Goal: Transaction & Acquisition: Purchase product/service

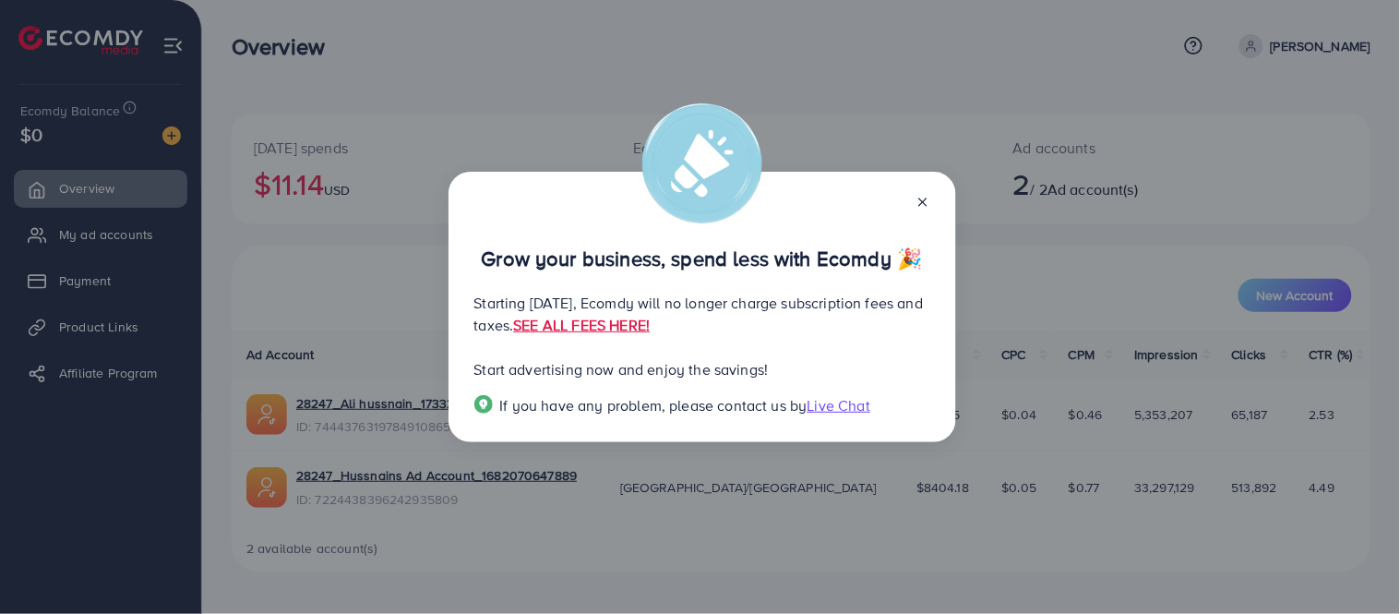
click at [706, 358] on p "Start advertising now and enjoy the savings!" at bounding box center [702, 369] width 456 height 22
click at [770, 358] on p "Start advertising now and enjoy the savings!" at bounding box center [702, 369] width 456 height 22
click at [920, 247] on p "Grow your business, spend less with Ecomdy 🎉" at bounding box center [702, 258] width 456 height 22
click at [926, 211] on div "Grow your business, spend less with Ecomdy 🎉" at bounding box center [702, 240] width 456 height 58
click at [920, 247] on p "Grow your business, spend less with Ecomdy 🎉" at bounding box center [702, 258] width 456 height 22
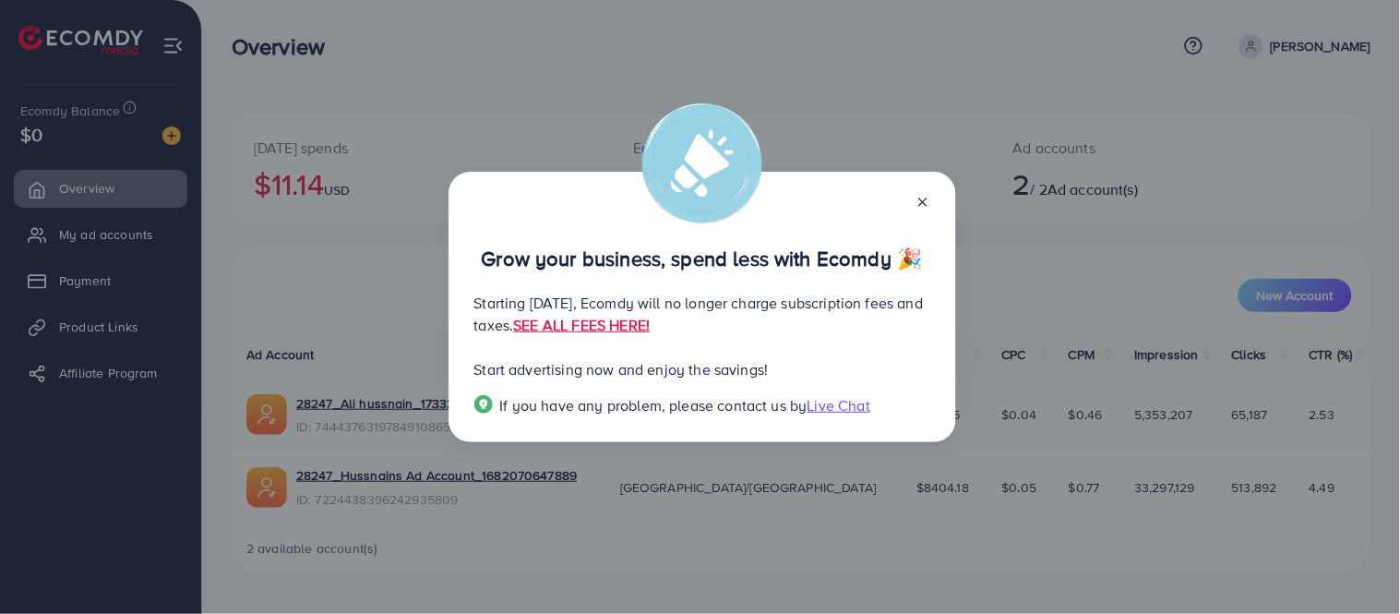
click at [920, 247] on p "Grow your business, spend less with Ecomdy 🎉" at bounding box center [702, 258] width 456 height 22
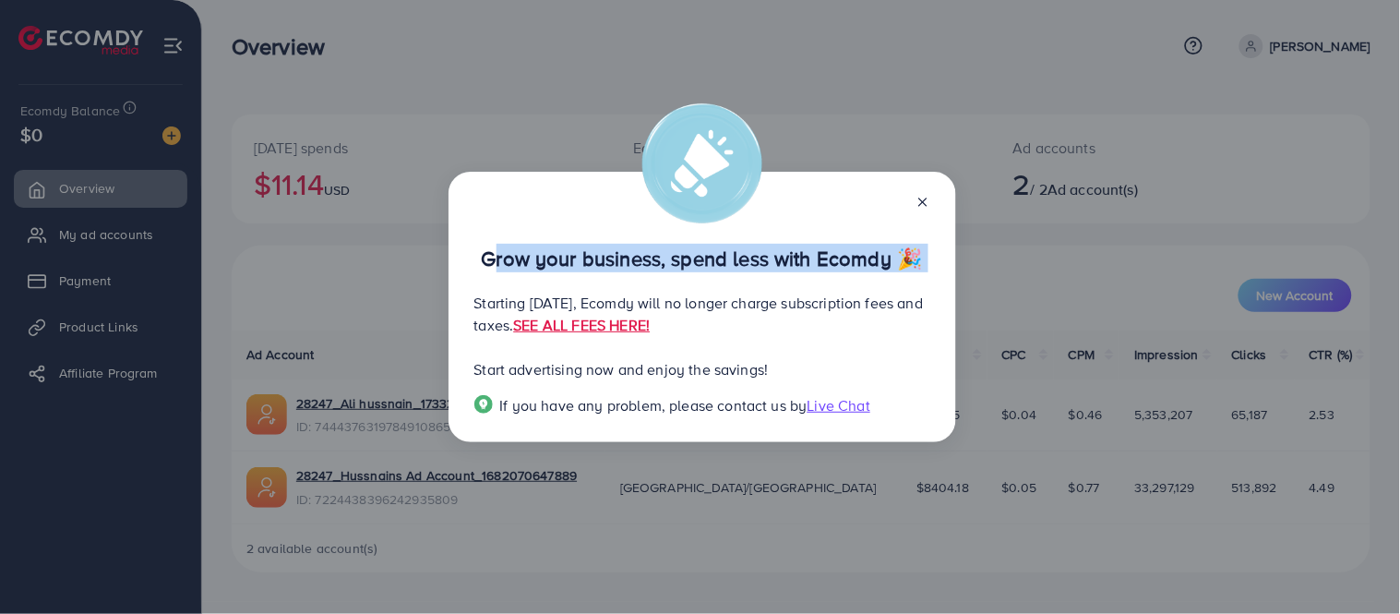
click at [920, 247] on p "Grow your business, spend less with Ecomdy 🎉" at bounding box center [702, 258] width 456 height 22
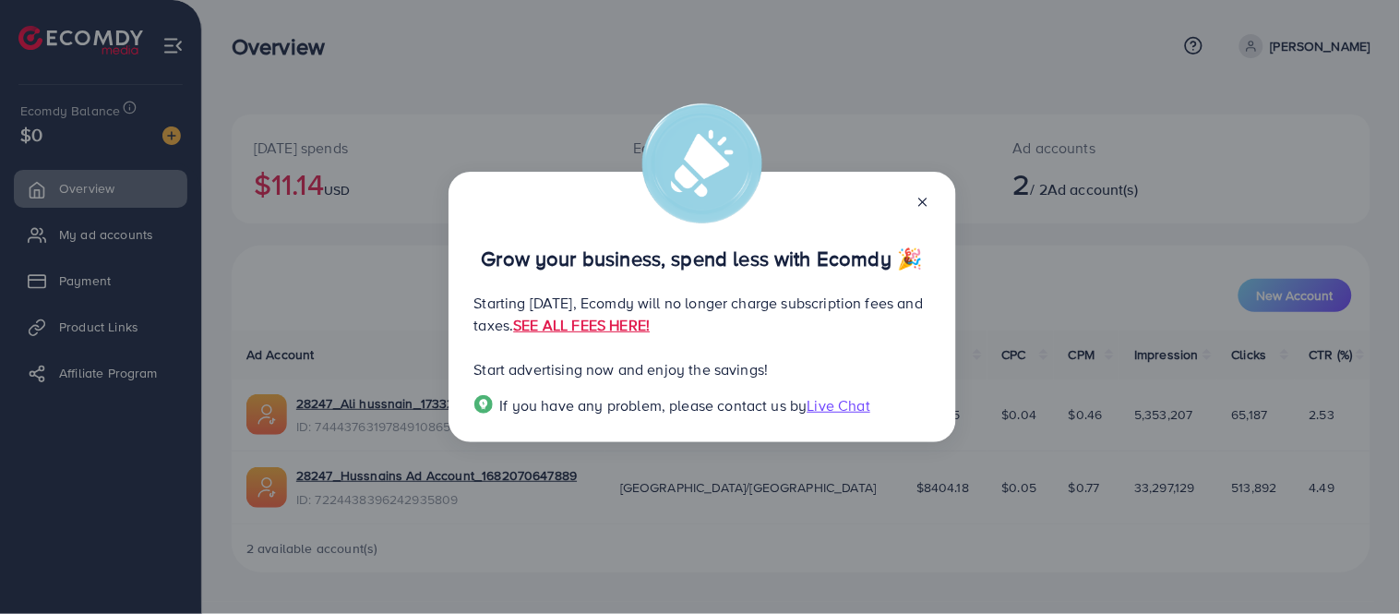
click at [838, 406] on div "Grow your business, spend less with Ecomdy 🎉 Starting [DATE], Ecomdy will no lo…" at bounding box center [700, 307] width 1400 height 614
click at [923, 247] on p "Grow your business, spend less with Ecomdy 🎉" at bounding box center [702, 258] width 456 height 22
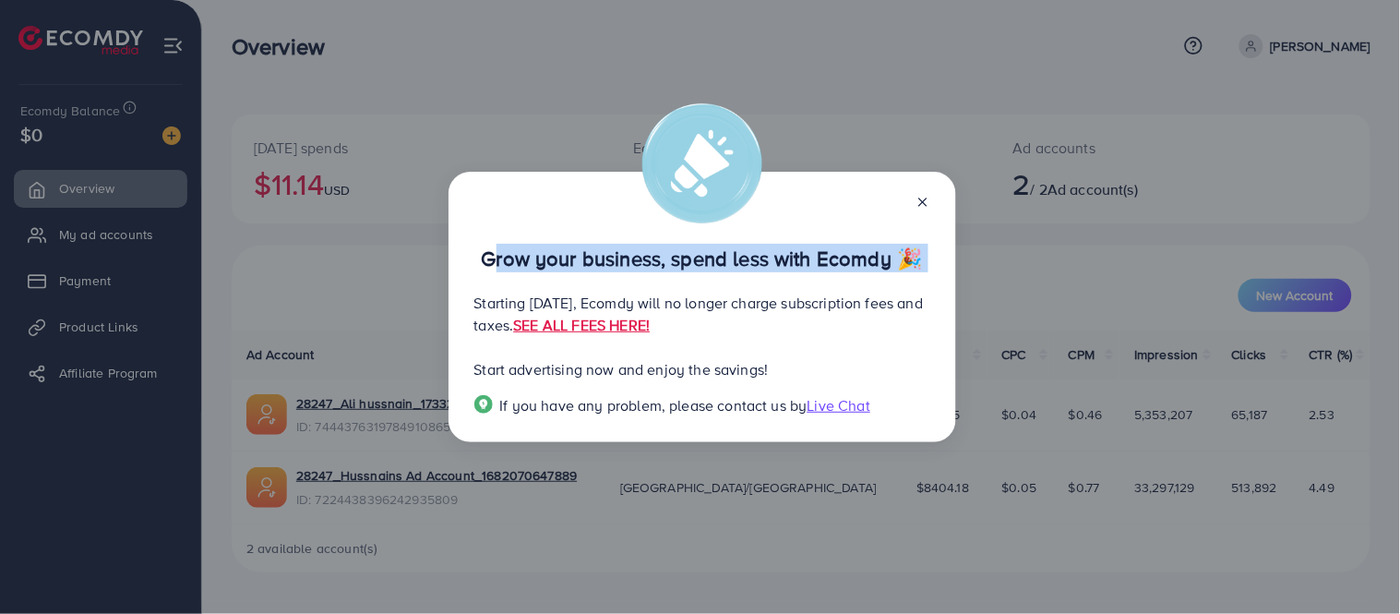
click at [923, 247] on p "Grow your business, spend less with Ecomdy 🎉" at bounding box center [702, 258] width 456 height 22
click at [921, 247] on p "Grow your business, spend less with Ecomdy 🎉" at bounding box center [702, 258] width 456 height 22
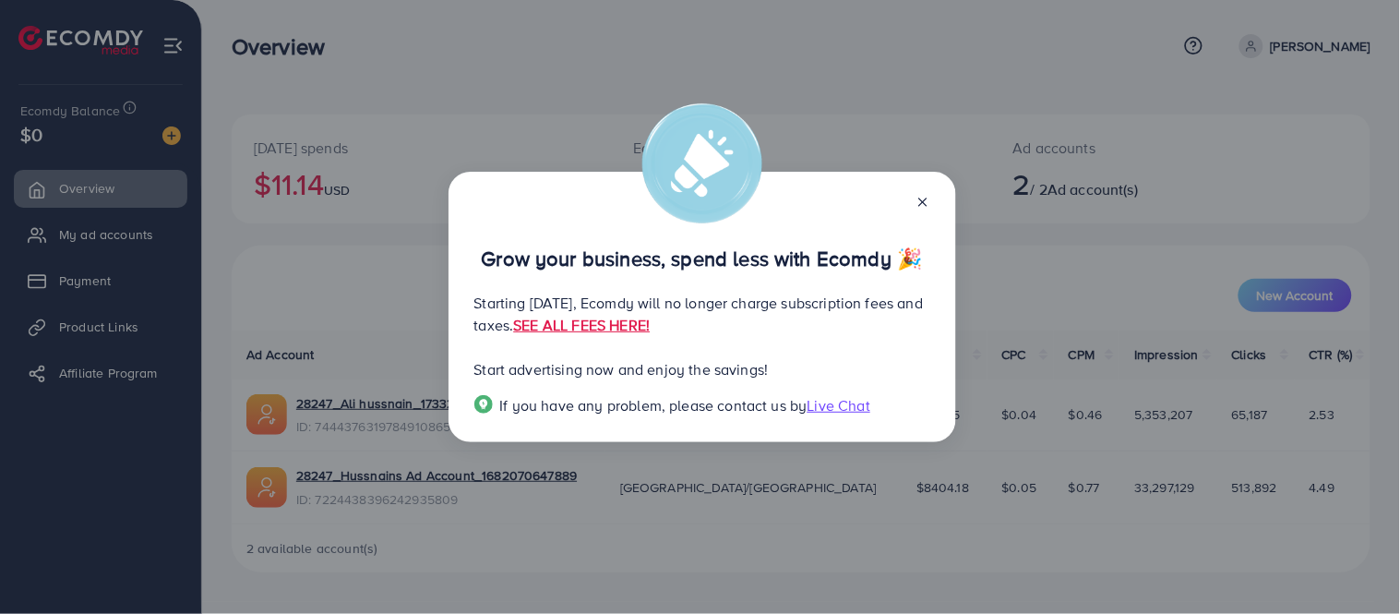
click at [724, 358] on p "Start advertising now and enjoy the savings!" at bounding box center [702, 369] width 456 height 22
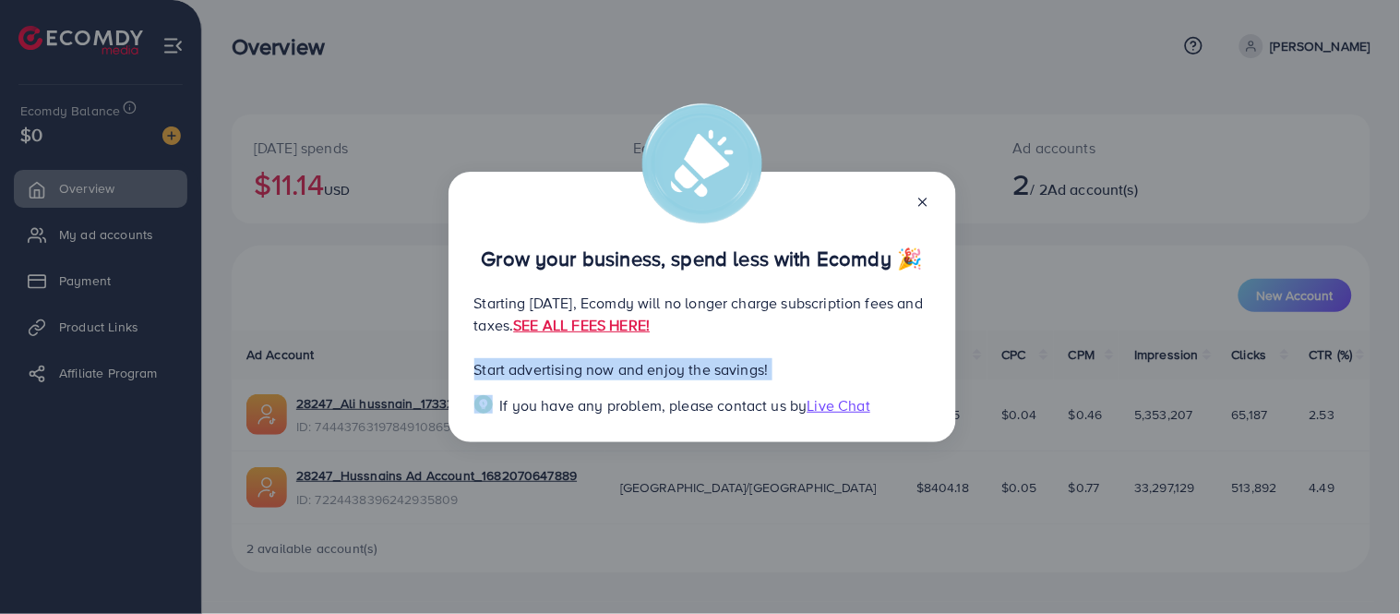
click at [724, 358] on p "Start advertising now and enjoy the savings!" at bounding box center [702, 369] width 456 height 22
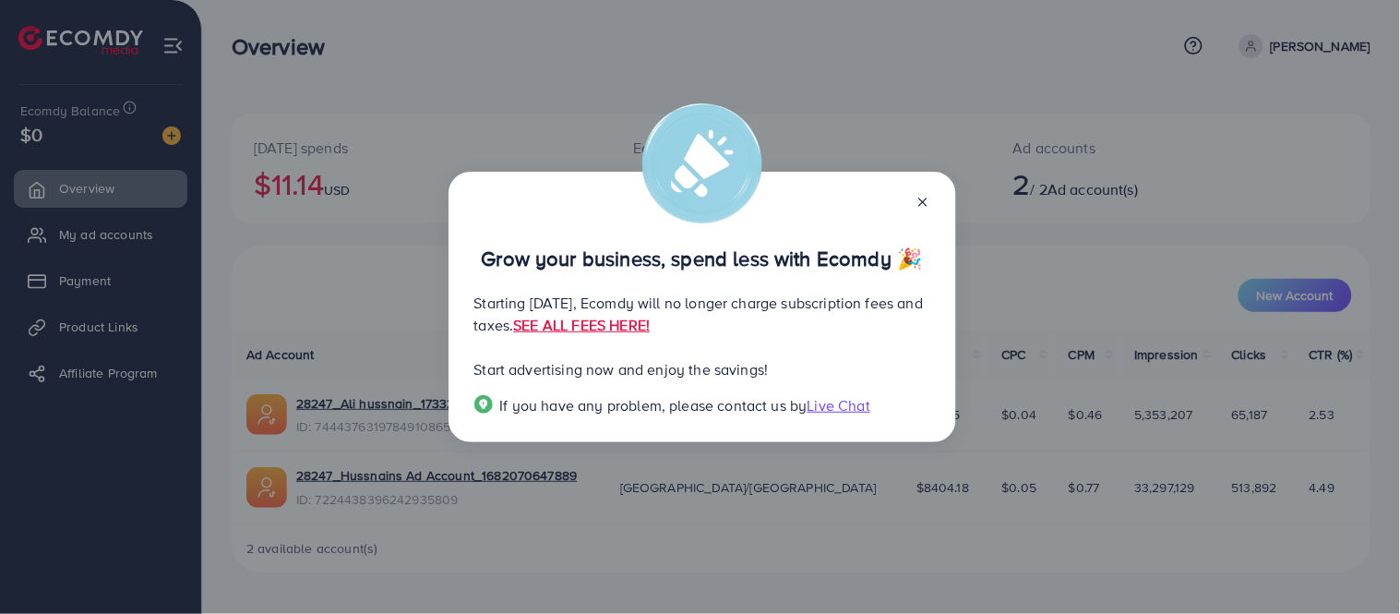
click at [856, 408] on div "Grow your business, spend less with Ecomdy 🎉 Starting [DATE], Ecomdy will no lo…" at bounding box center [700, 307] width 1400 height 614
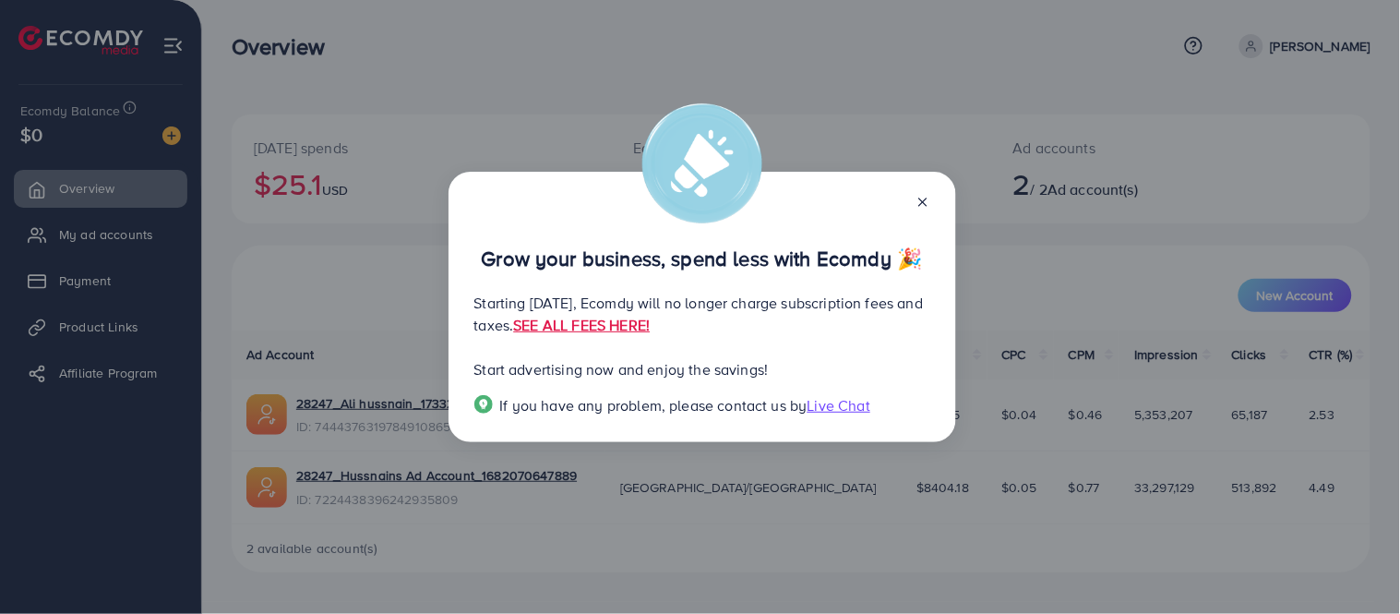
click at [385, 61] on div "Grow your business, spend less with Ecomdy 🎉 Starting [DATE], Ecomdy will no lo…" at bounding box center [700, 307] width 1400 height 614
click at [928, 203] on icon at bounding box center [923, 202] width 15 height 15
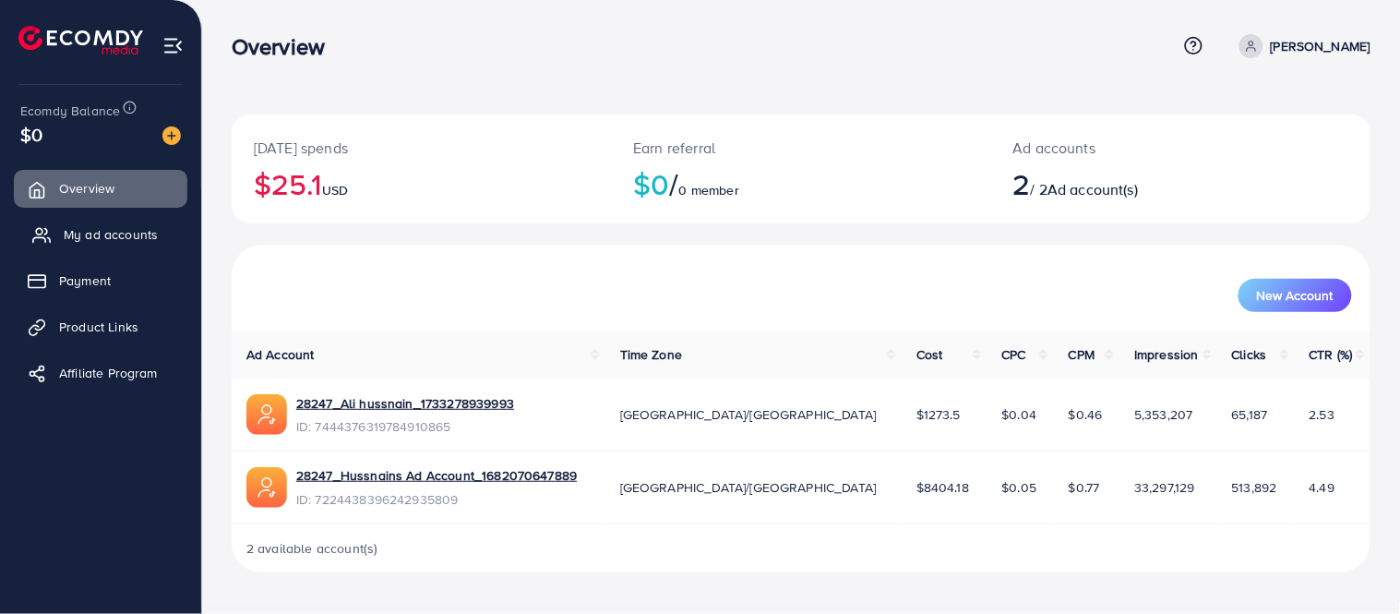
click at [118, 240] on span "My ad accounts" at bounding box center [111, 234] width 94 height 18
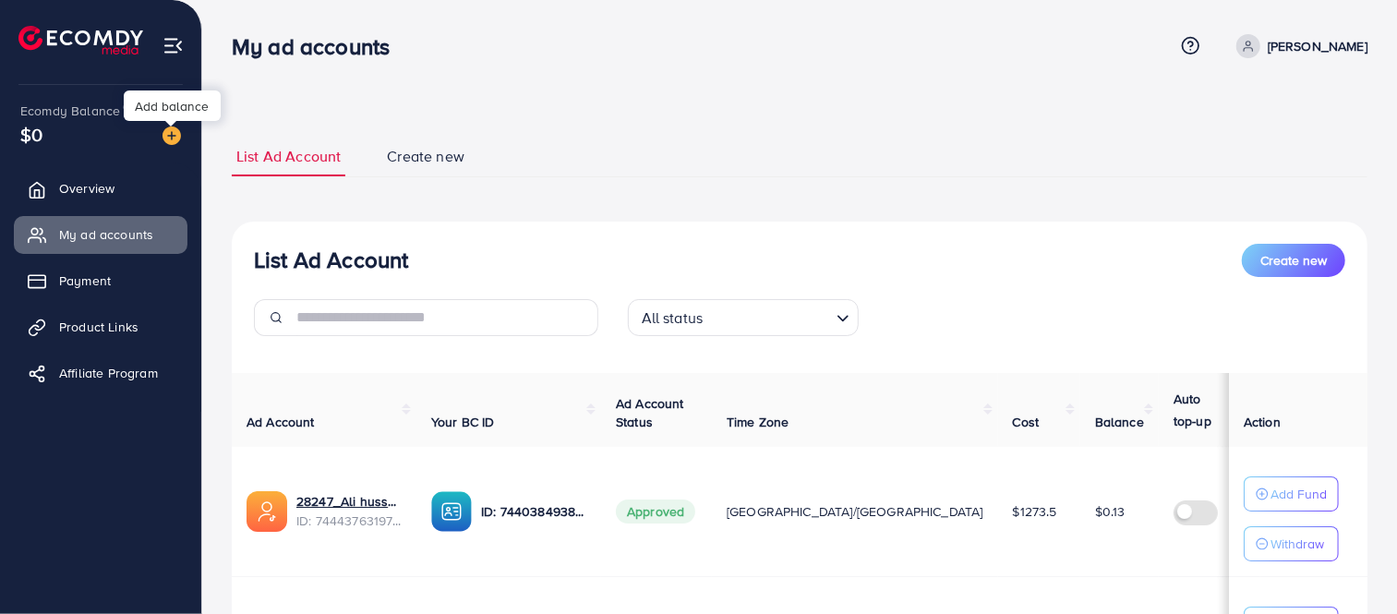
click at [166, 133] on img at bounding box center [171, 135] width 18 height 18
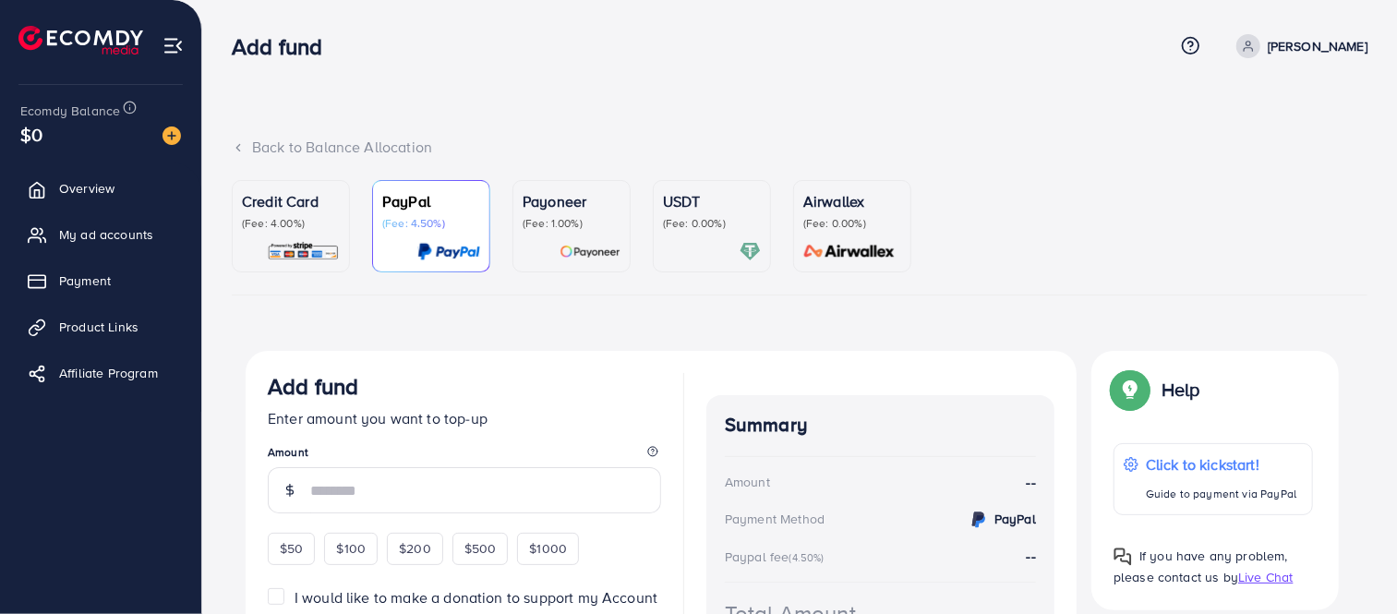
click at [310, 234] on div "Credit Card (Fee: 4.00%)" at bounding box center [291, 226] width 98 height 72
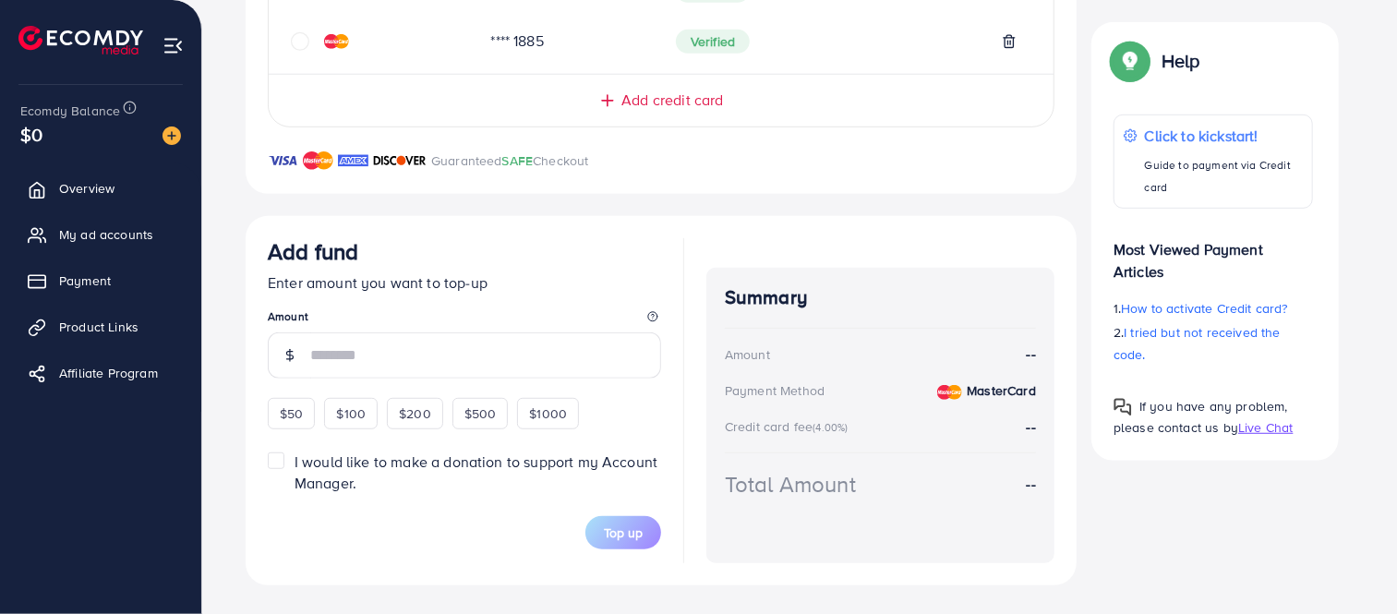
scroll to position [564, 0]
click at [283, 414] on div "$50" at bounding box center [291, 412] width 47 height 31
type input "**"
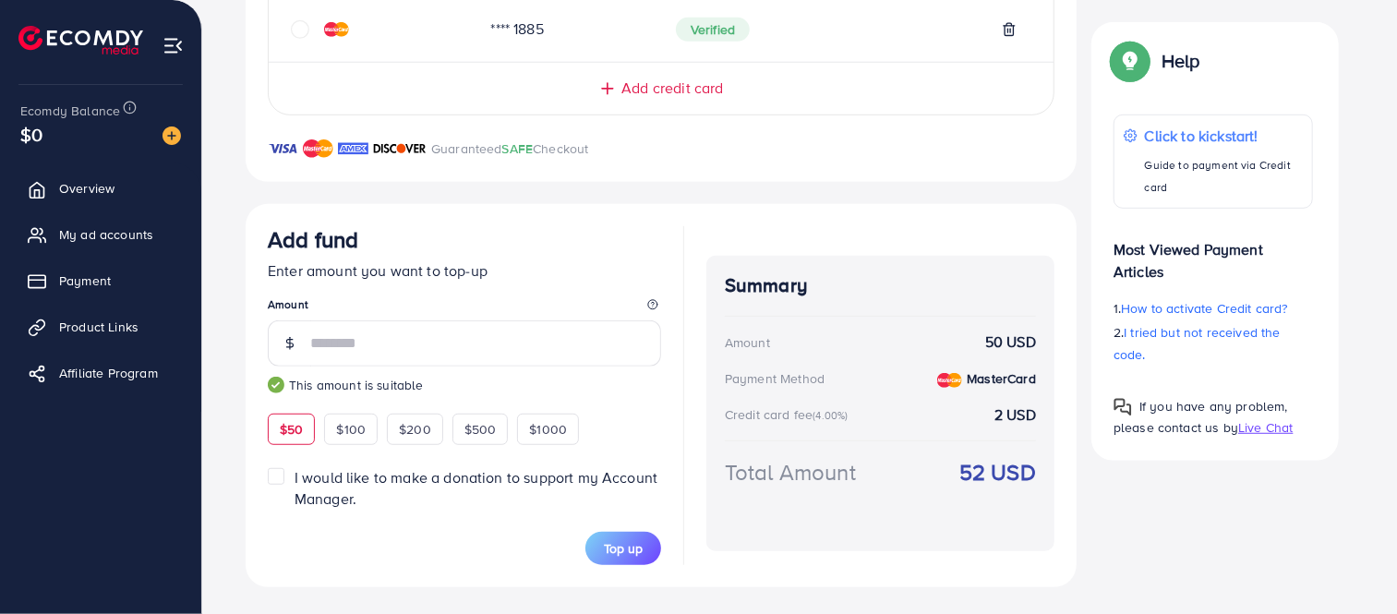
scroll to position [578, 0]
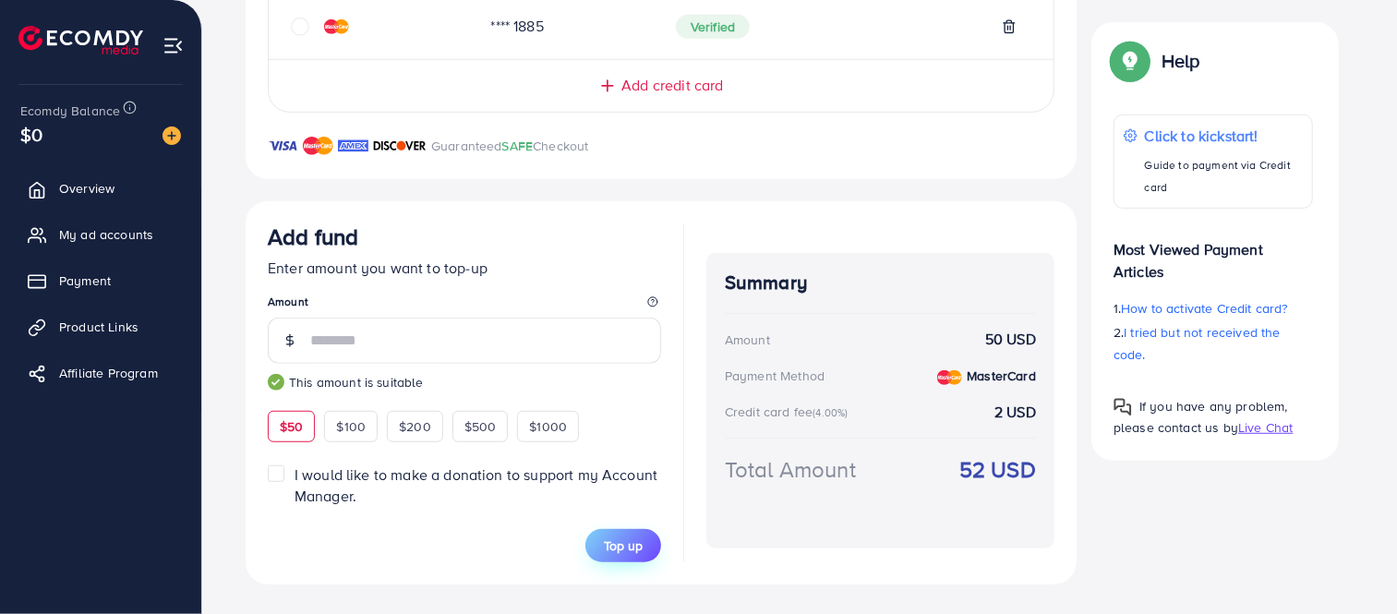
click at [646, 539] on button "Top up" at bounding box center [623, 545] width 76 height 33
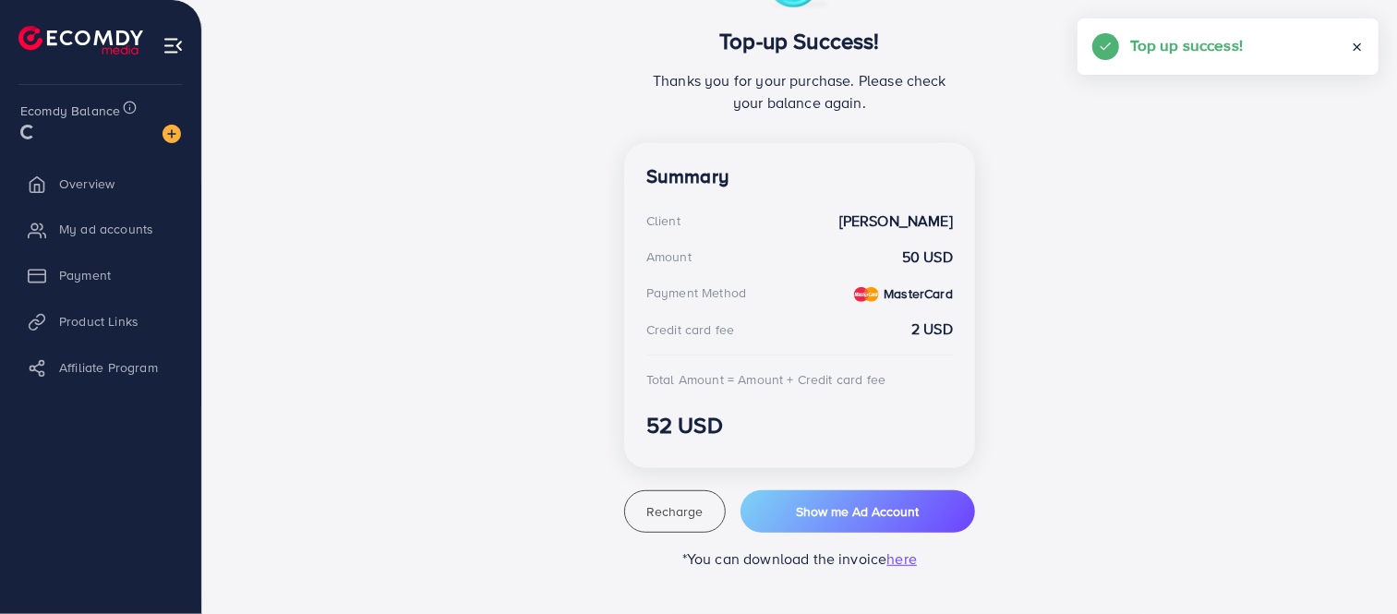
scroll to position [392, 0]
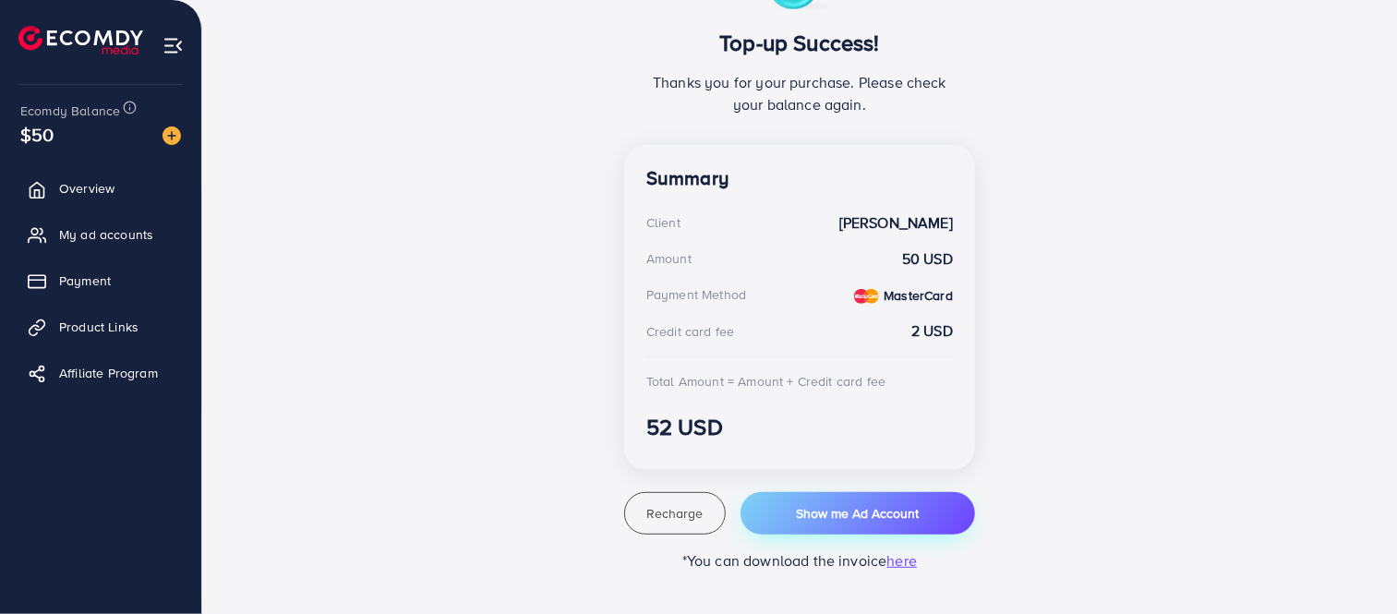
click at [842, 510] on span "Show me Ad Account" at bounding box center [857, 513] width 123 height 18
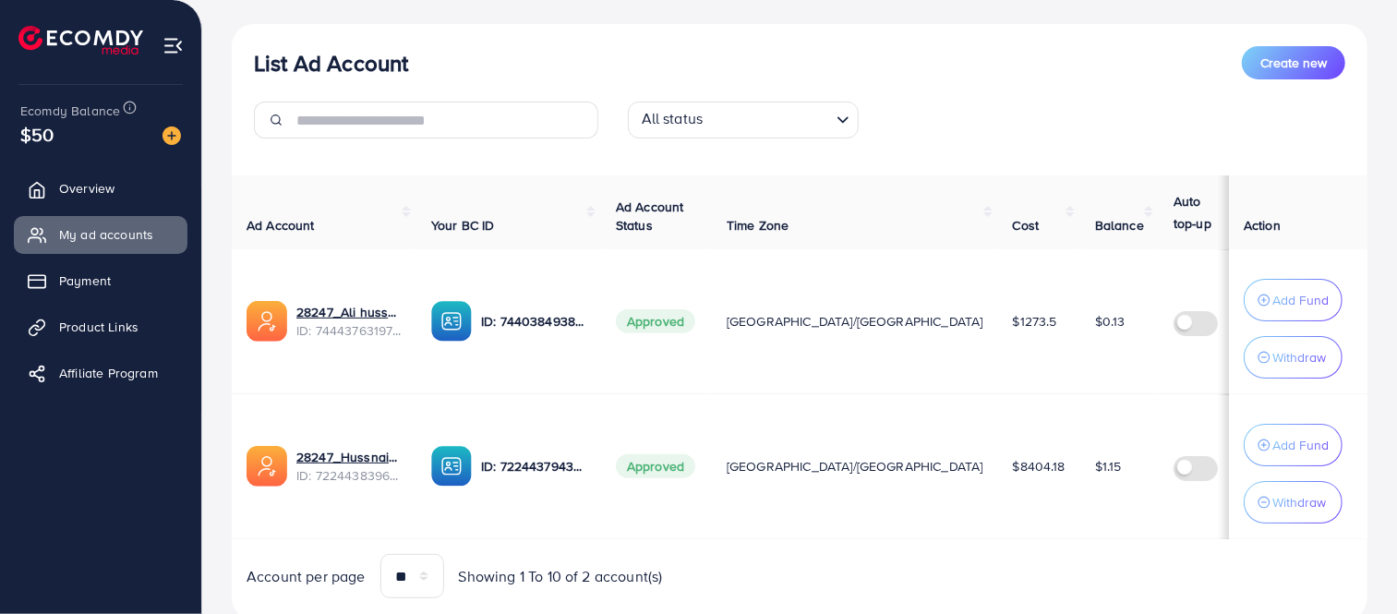
scroll to position [234, 0]
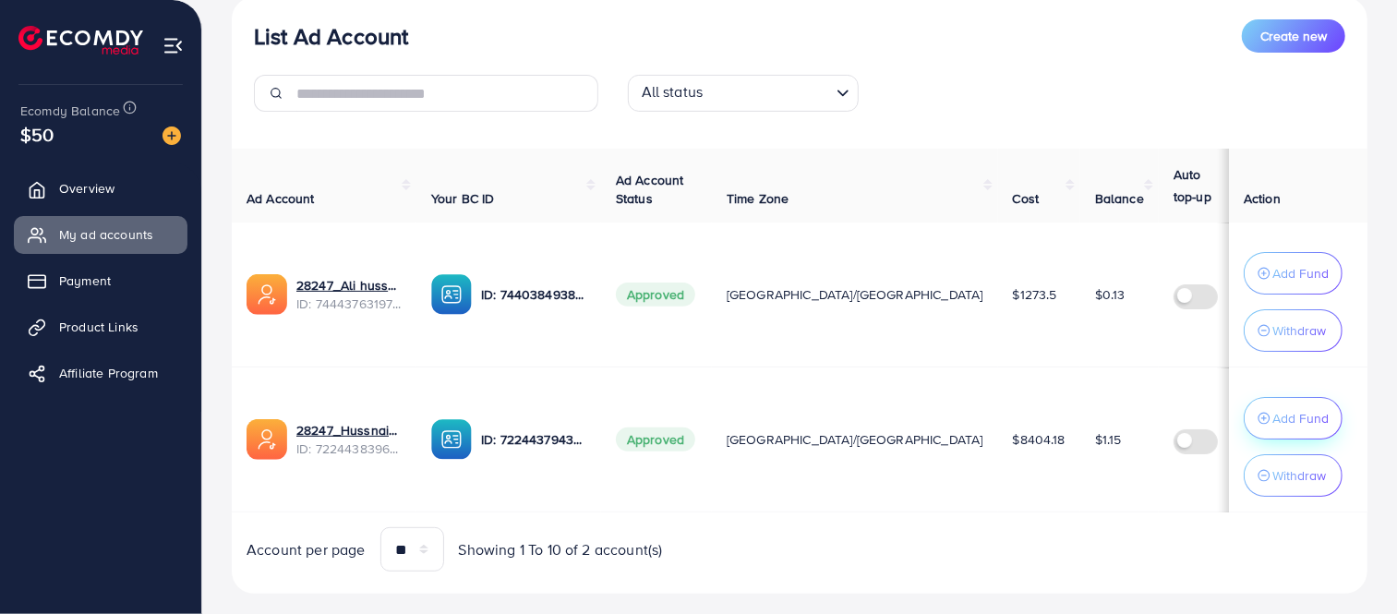
click at [1277, 415] on p "Add Fund" at bounding box center [1300, 418] width 56 height 22
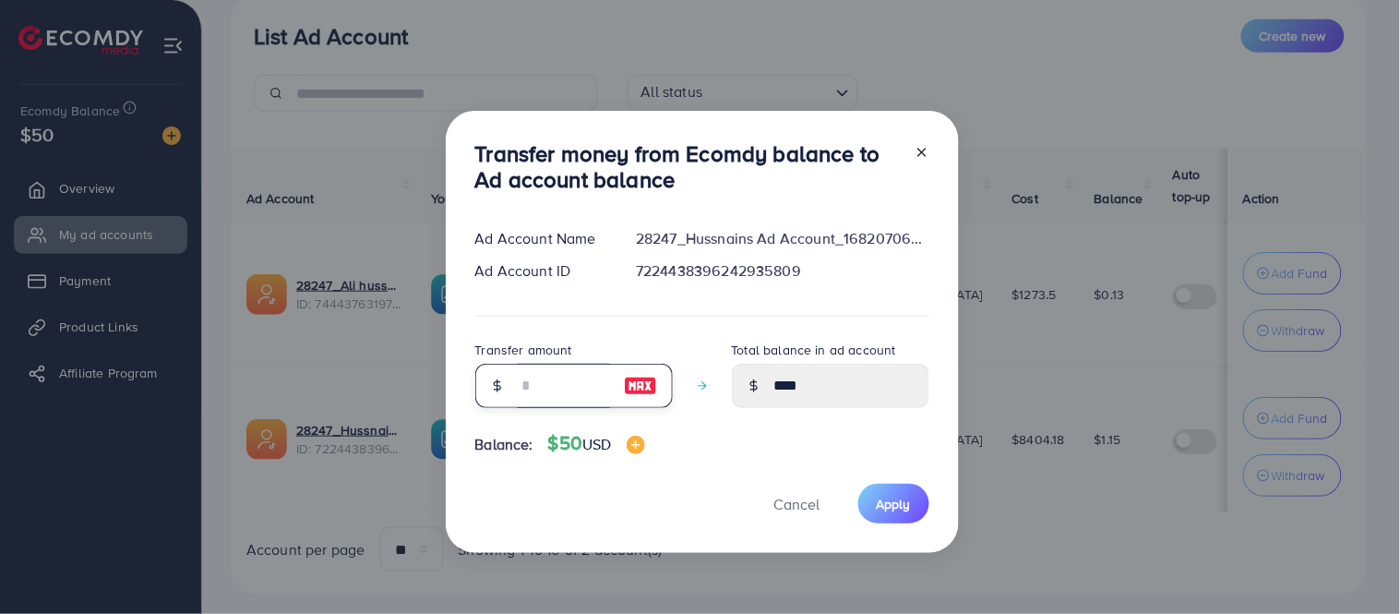
click at [527, 385] on input "number" at bounding box center [564, 386] width 92 height 44
type input "*"
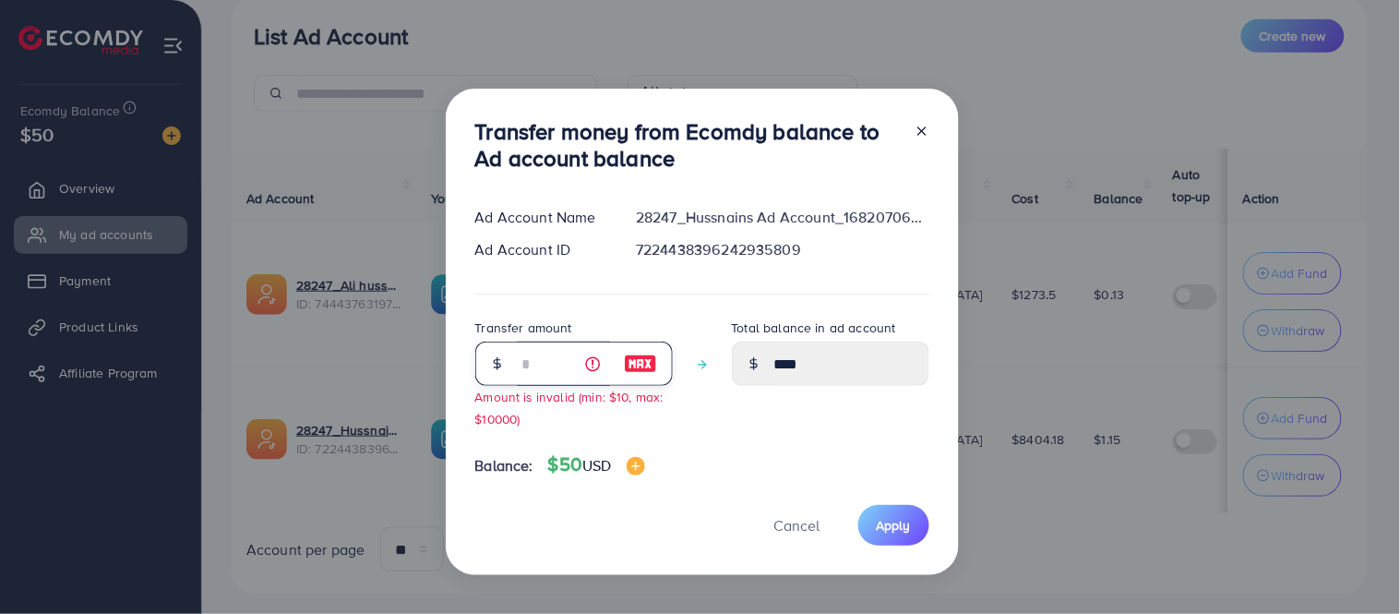
type input "****"
type input "**"
type input "*****"
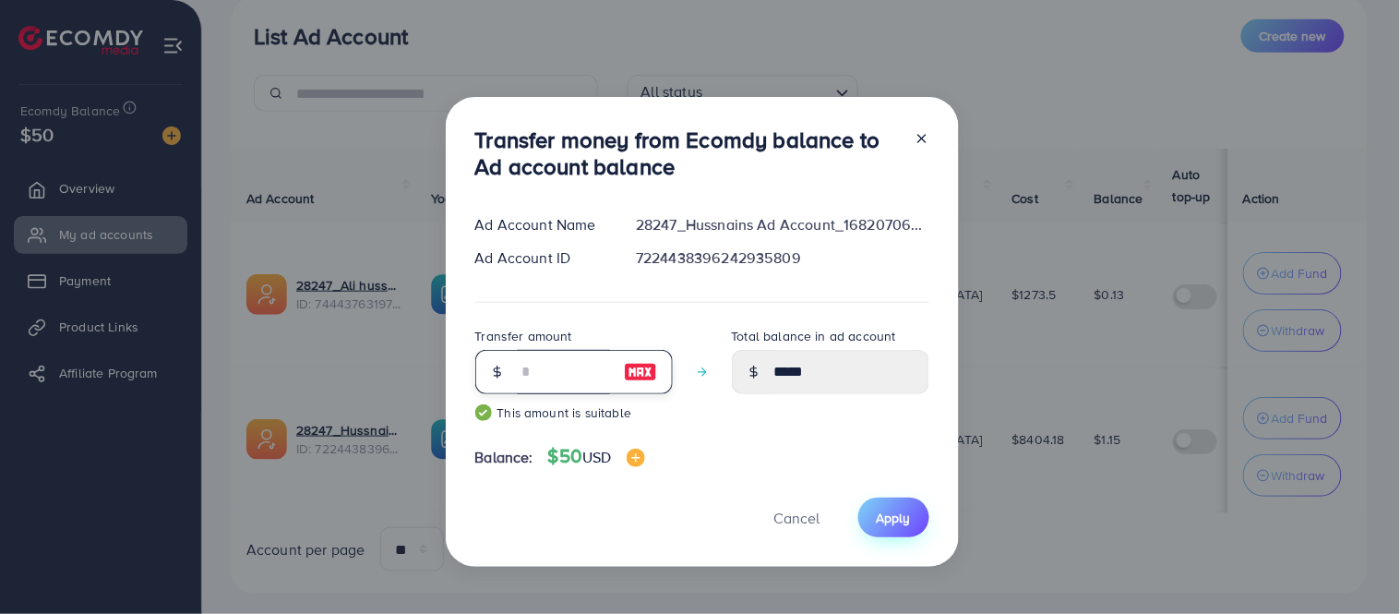
type input "**"
click at [887, 515] on span "Apply" at bounding box center [894, 518] width 34 height 18
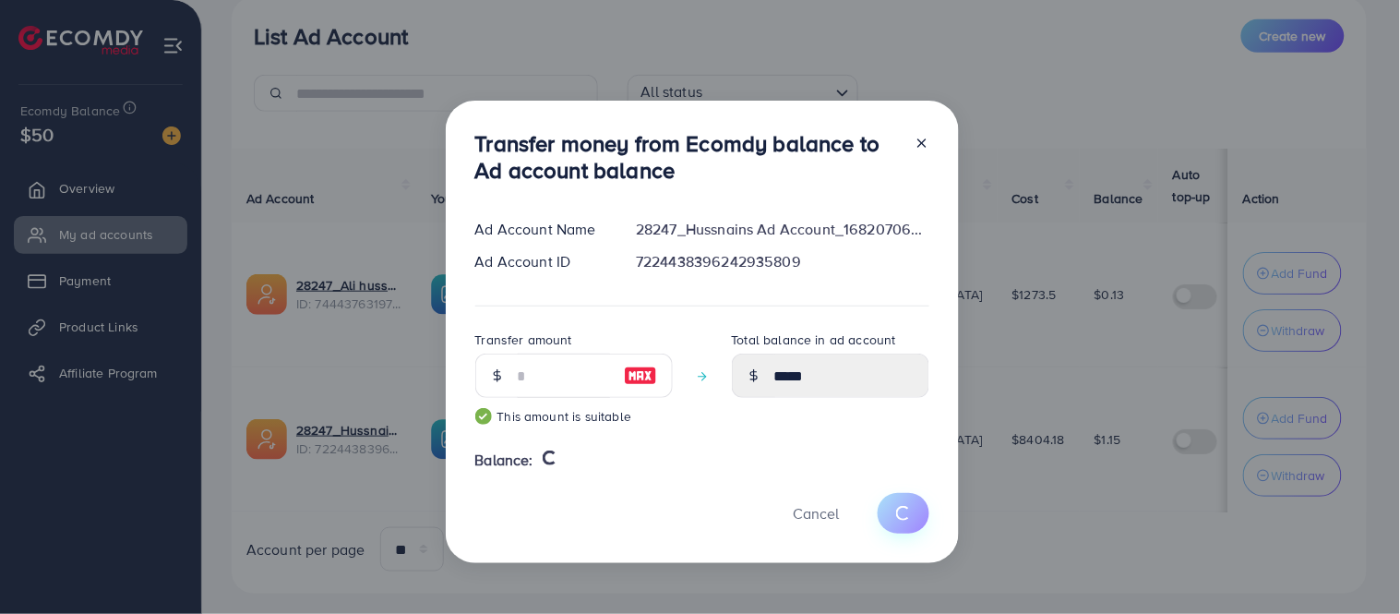
type input "****"
